Goal: Book appointment/travel/reservation

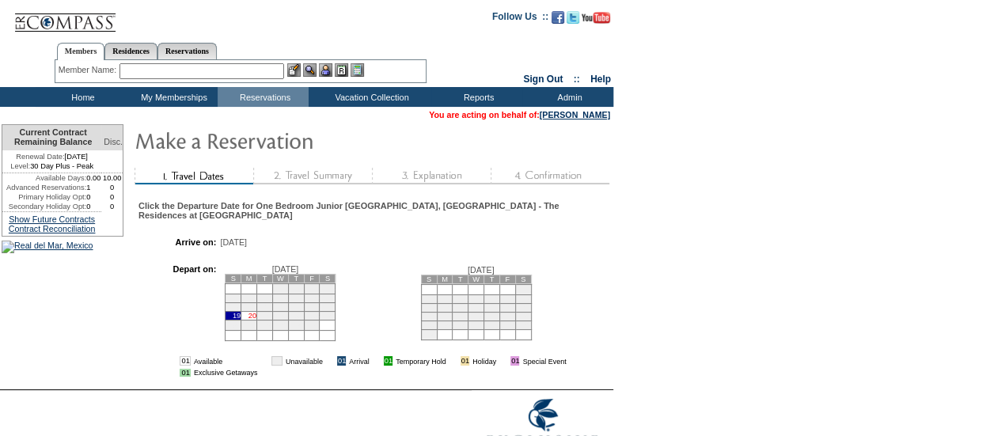
click at [256, 320] on link "20" at bounding box center [252, 316] width 8 height 8
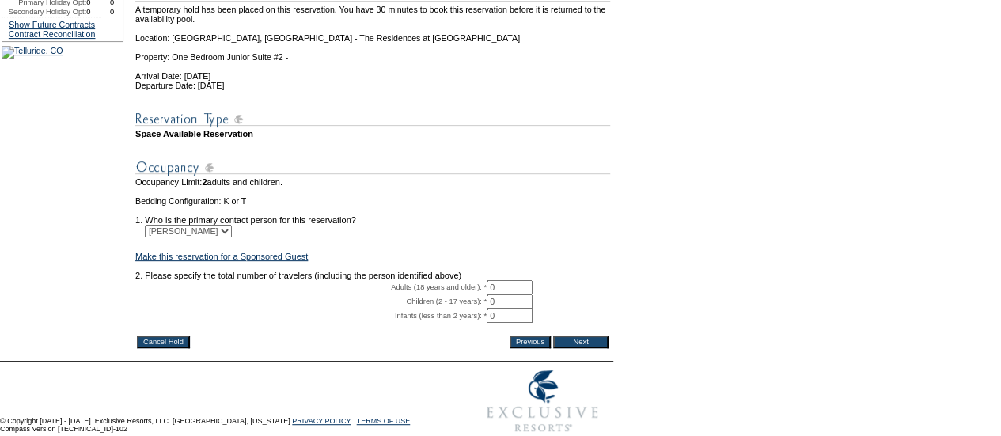
scroll to position [247, 0]
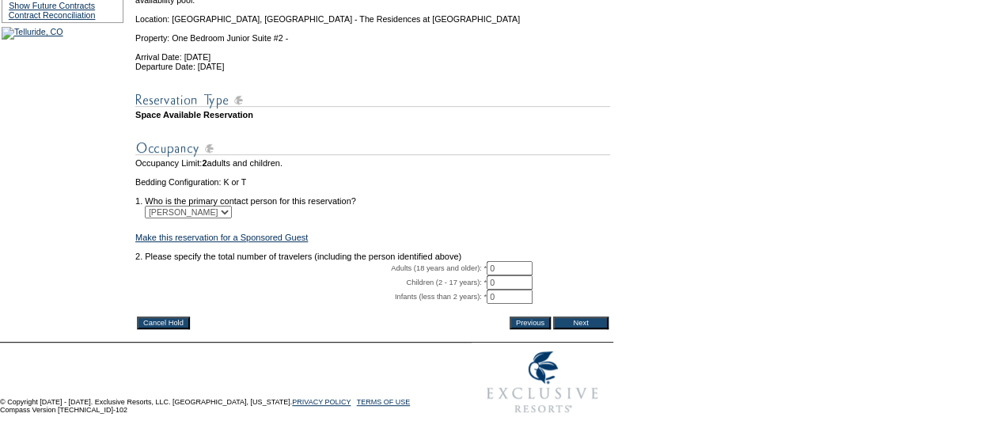
click at [522, 275] on input "0" at bounding box center [510, 268] width 46 height 14
type input "2"
click at [579, 328] on table "Cancel Hold Previous Next" at bounding box center [372, 323] width 475 height 16
click at [581, 329] on input "Next" at bounding box center [580, 322] width 55 height 13
